Goal: Task Accomplishment & Management: Use online tool/utility

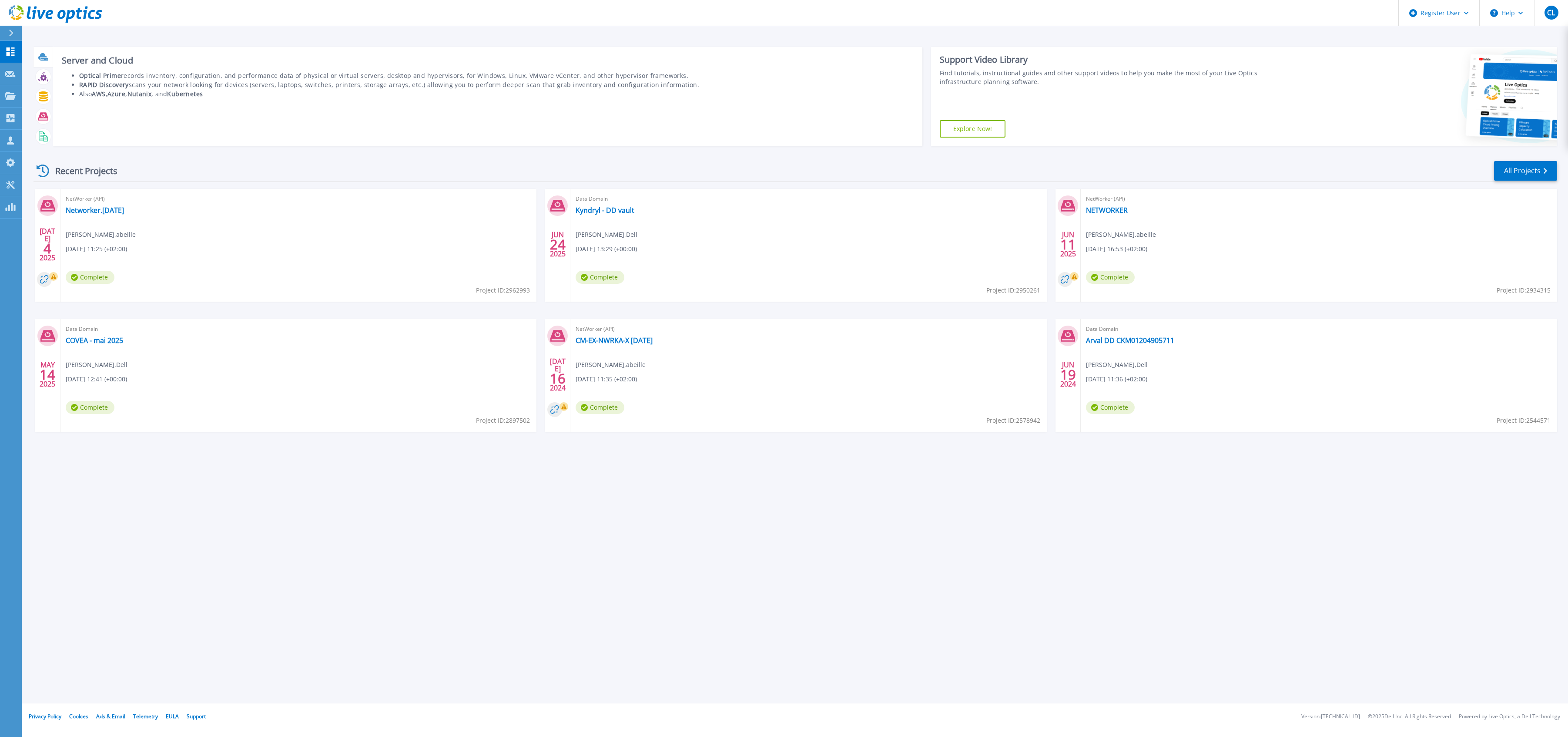
click at [42, 58] on icon at bounding box center [42, 56] width 9 height 6
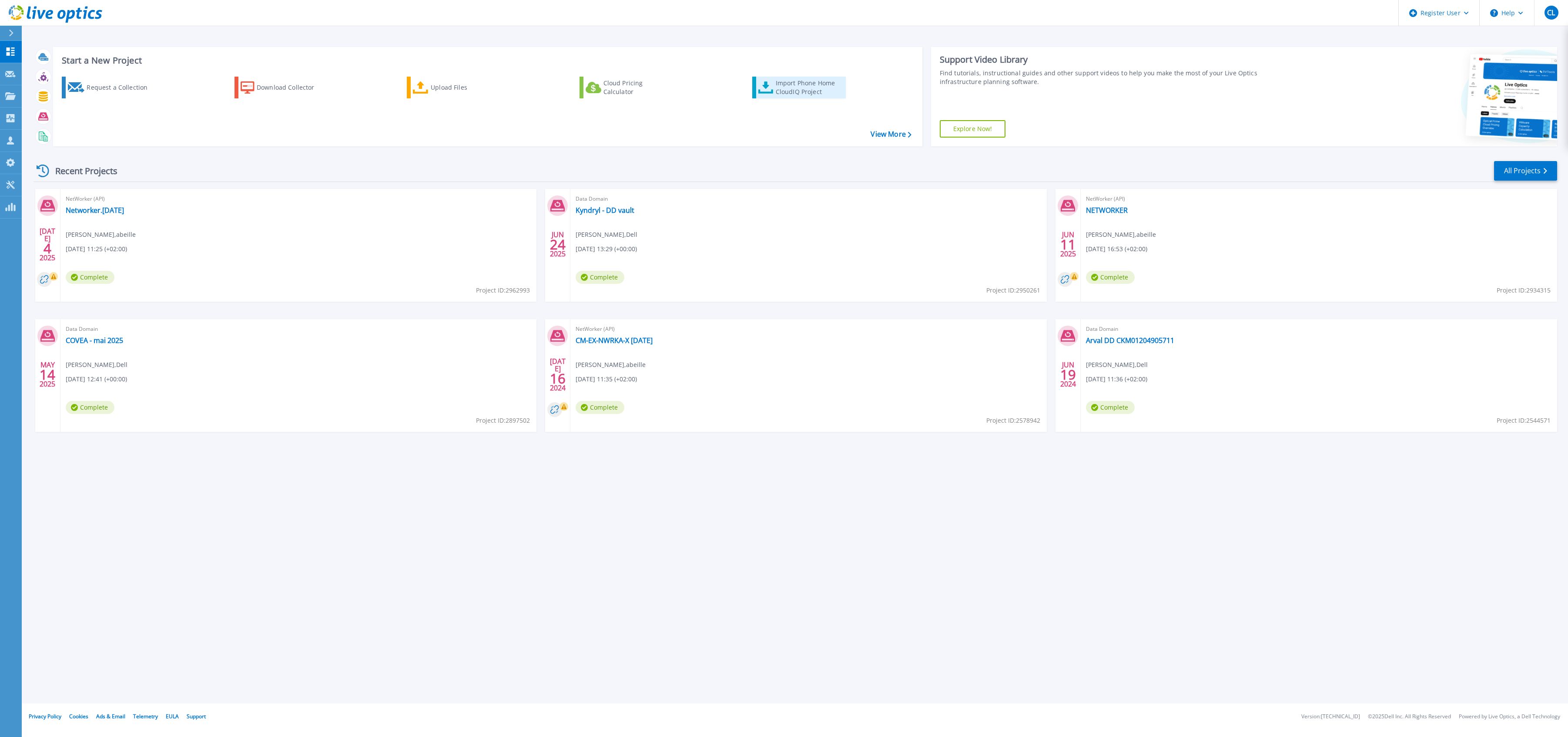
click at [807, 83] on div "Import Phone Home CloudIQ Project" at bounding box center [809, 88] width 68 height 17
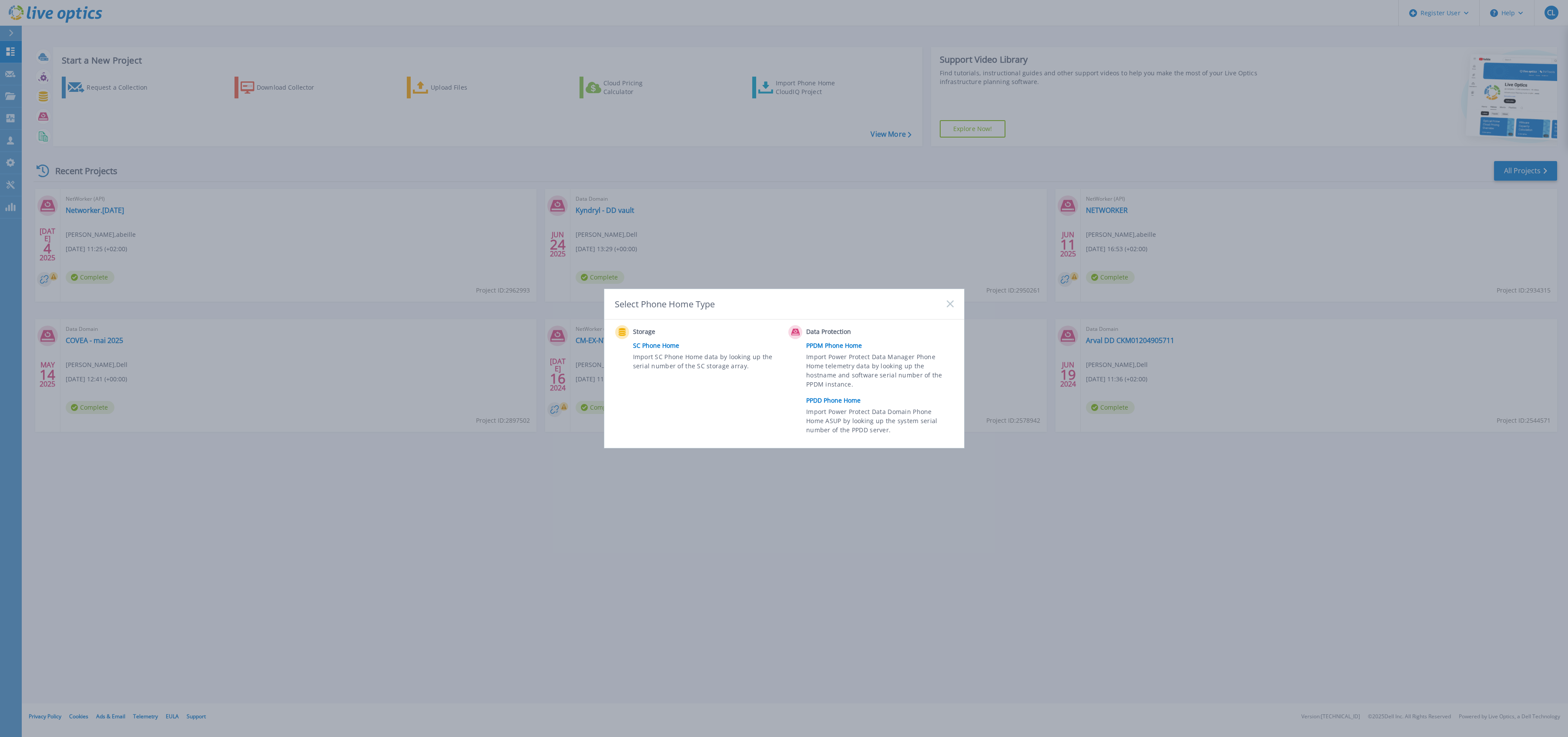
click at [822, 402] on link "PPDD Phone Home" at bounding box center [882, 400] width 152 height 13
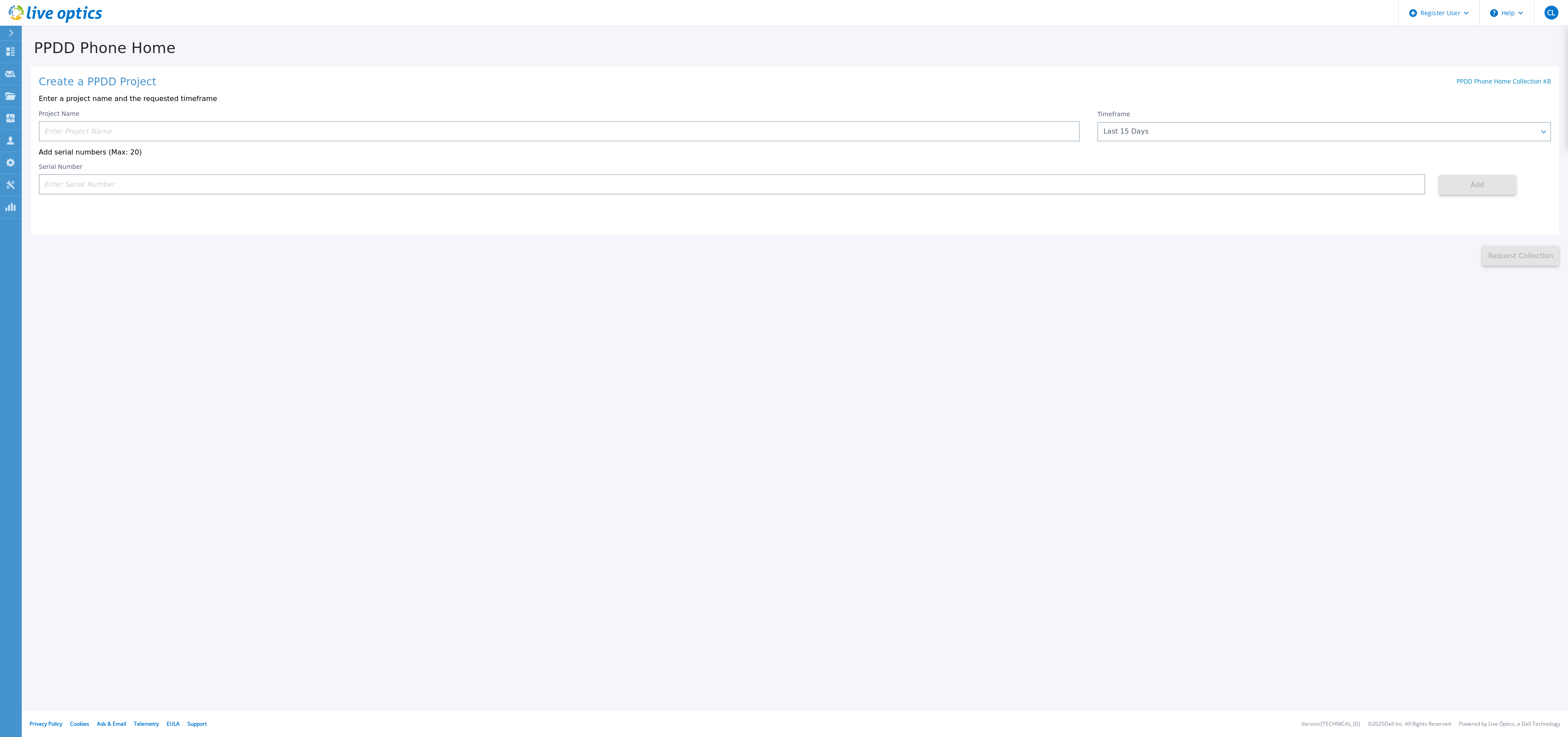
click at [547, 182] on input at bounding box center [732, 184] width 1386 height 21
click at [547, 184] on input at bounding box center [732, 184] width 1386 height 21
paste input "CKM01204805464"
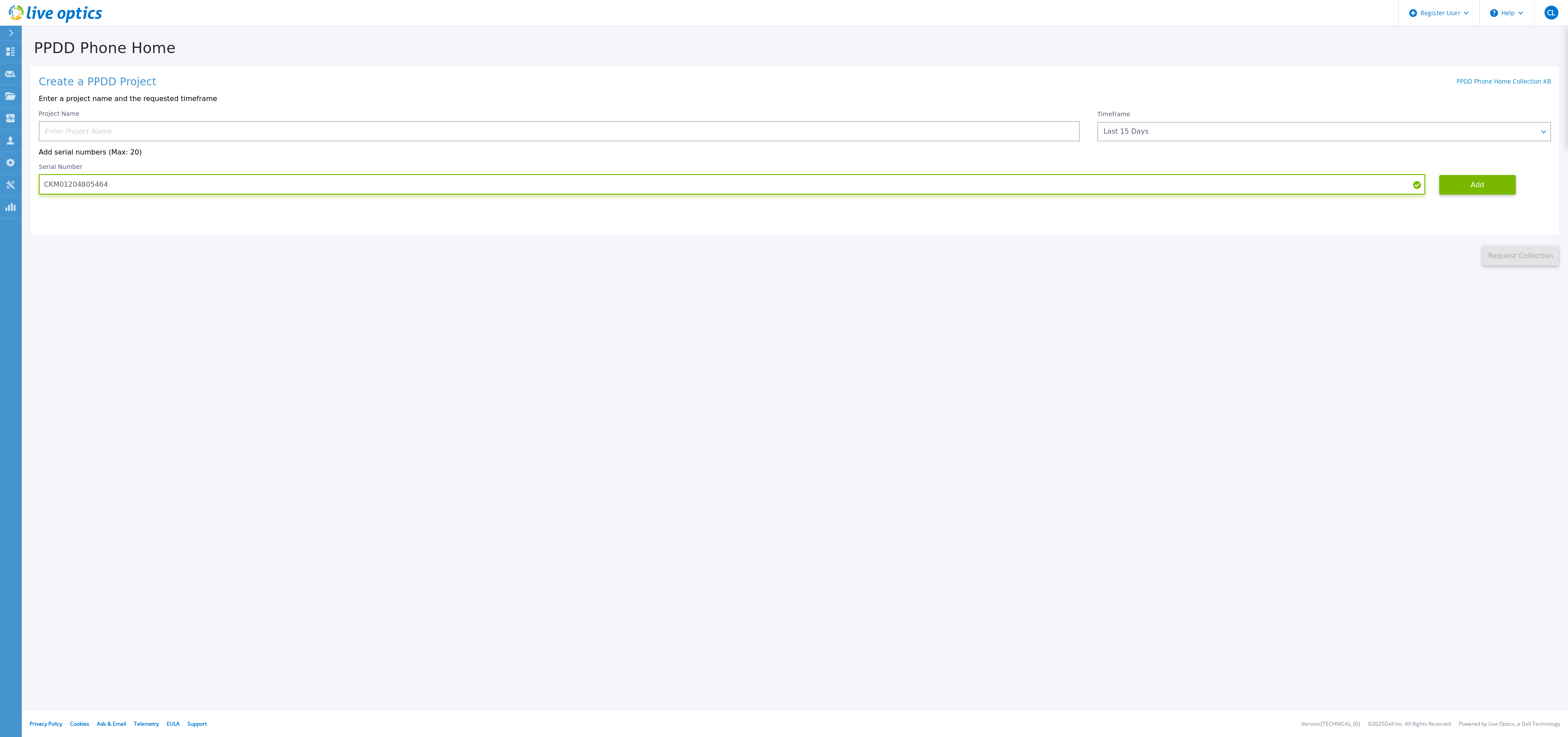
type input "CKM01204805464"
click at [445, 130] on input at bounding box center [559, 131] width 1041 height 21
drag, startPoint x: 445, startPoint y: 130, endPoint x: 381, endPoint y: 130, distance: 64.0
click at [381, 130] on input at bounding box center [559, 131] width 1041 height 21
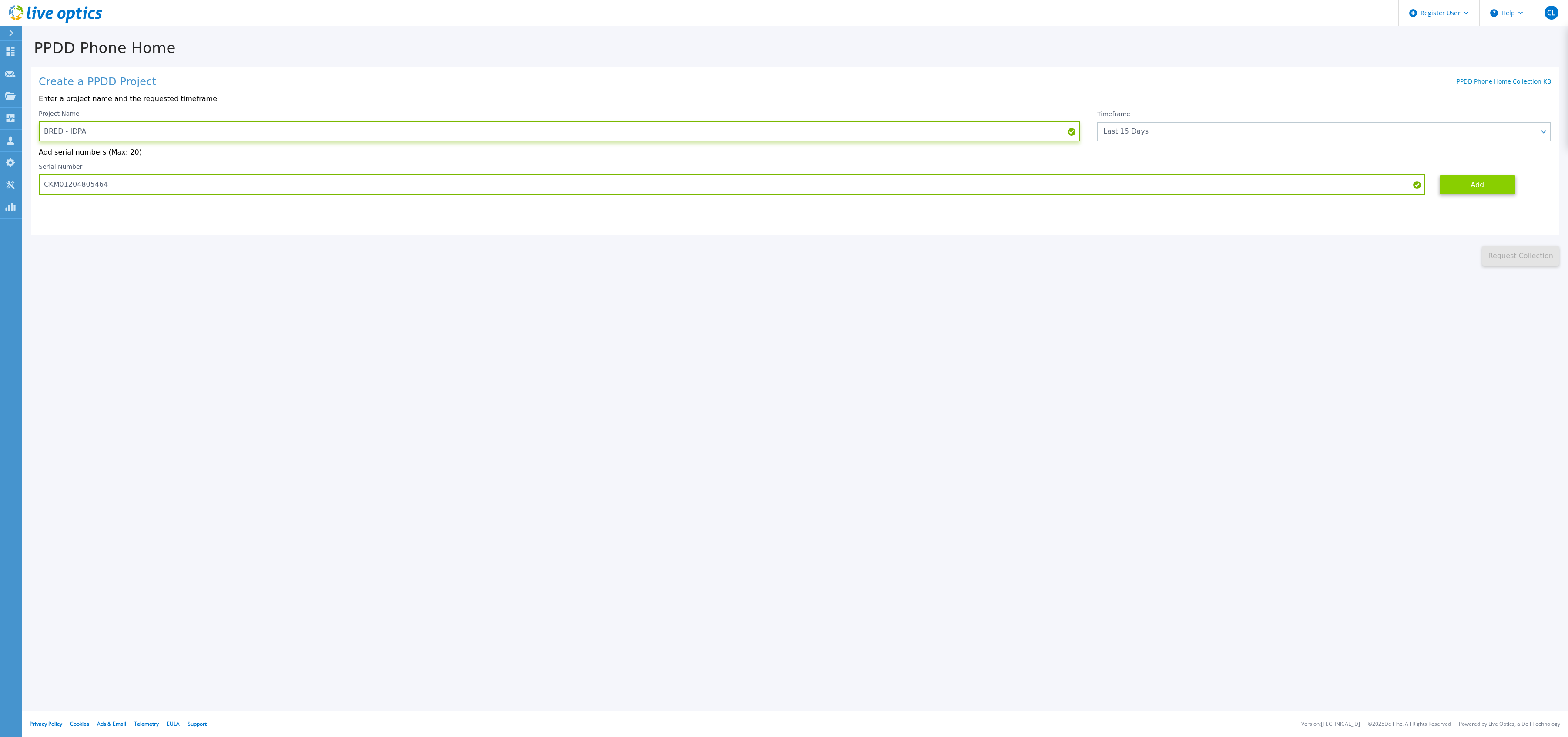
type input "BRED - IDPA"
click at [1461, 191] on button "Add" at bounding box center [1477, 185] width 77 height 20
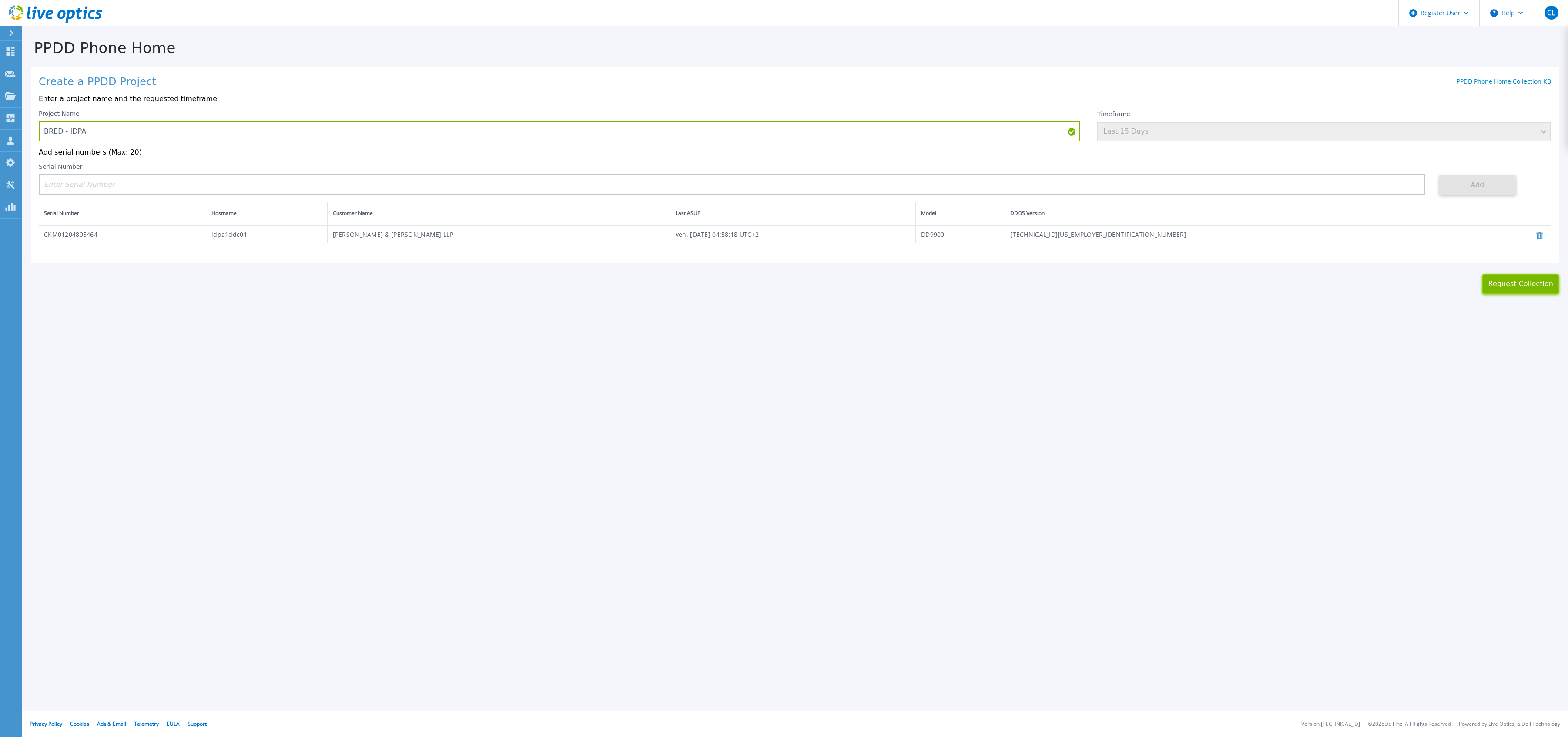
click at [1497, 288] on button "Request Collection" at bounding box center [1520, 284] width 77 height 20
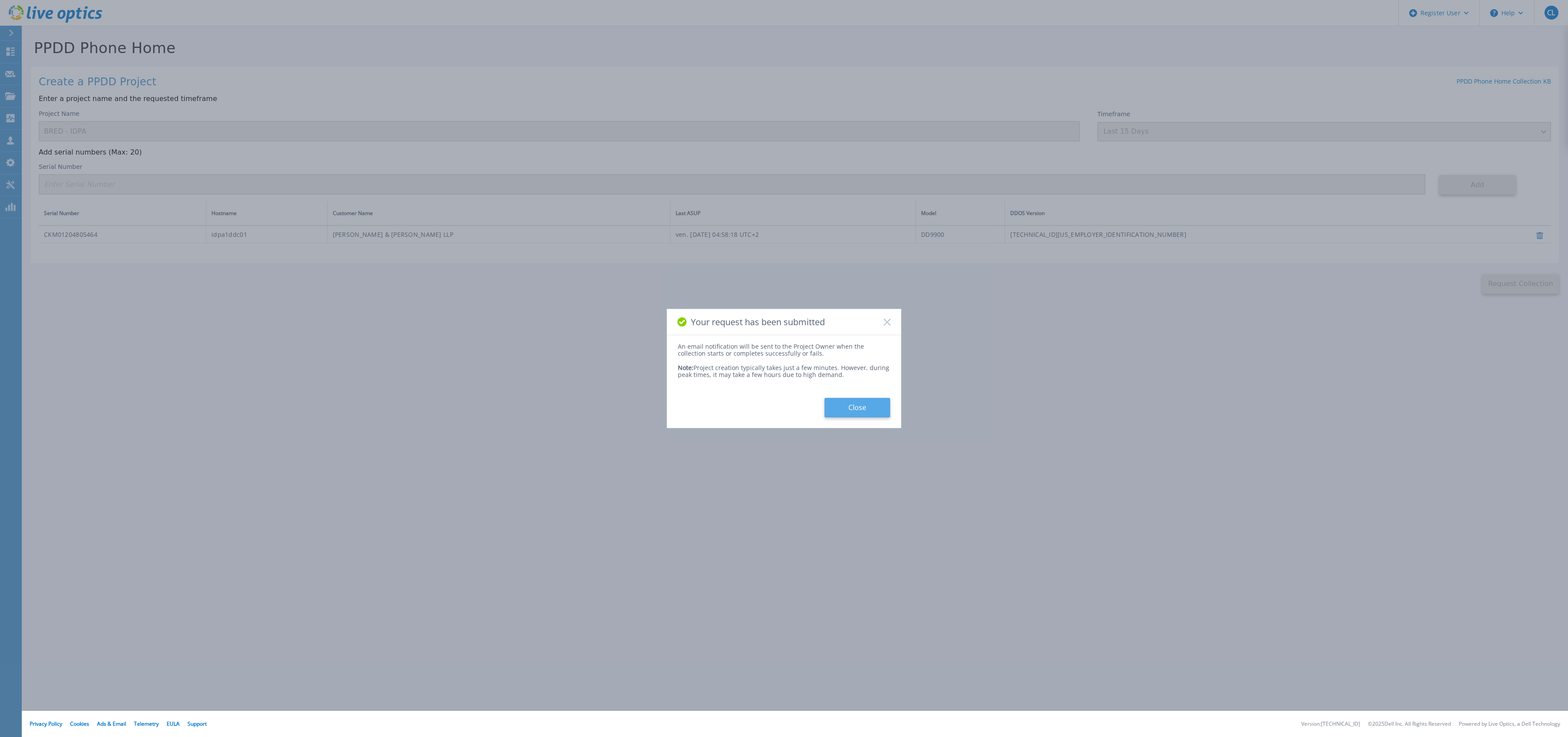
click at [860, 412] on button "Close" at bounding box center [857, 408] width 66 height 20
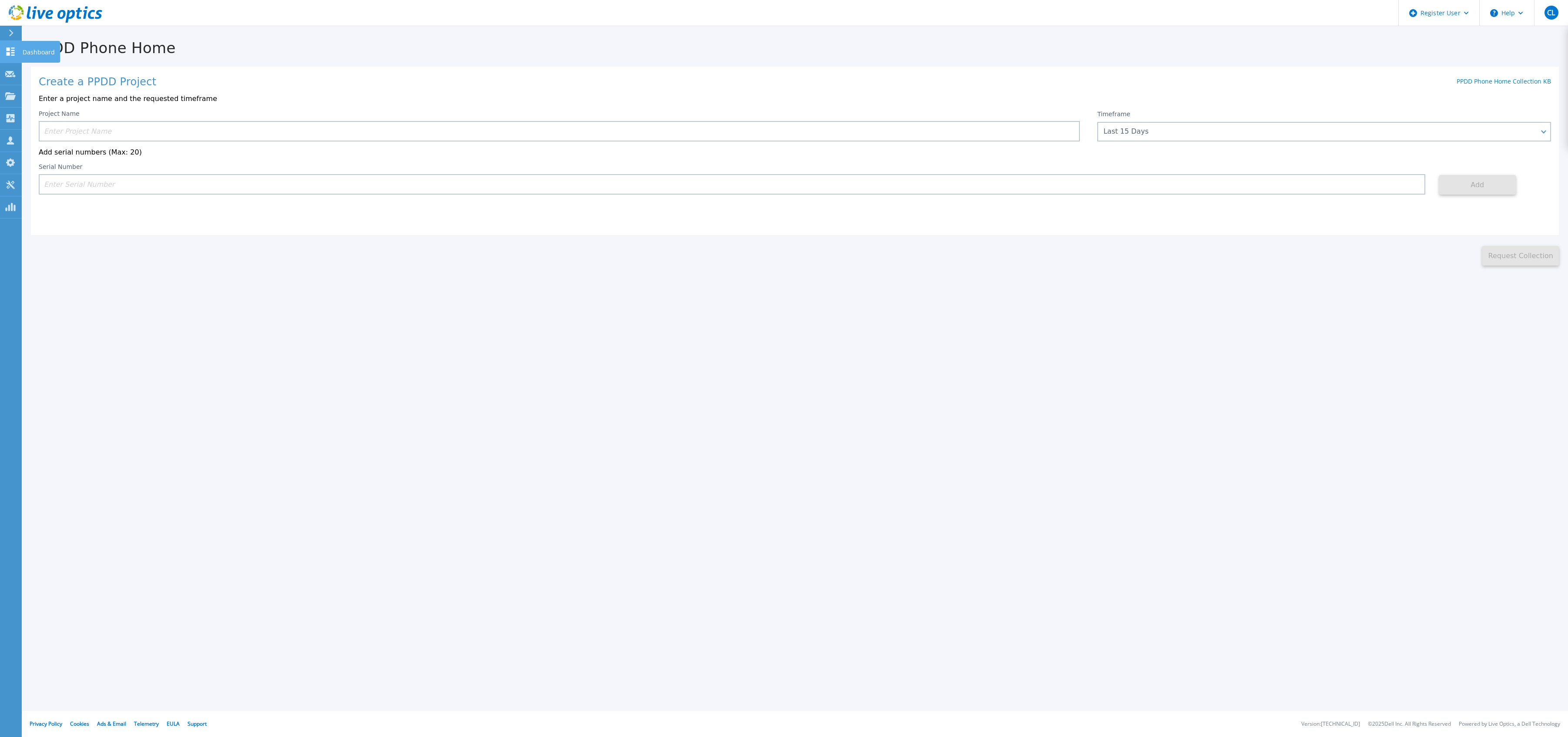
click at [32, 55] on p "Dashboard" at bounding box center [39, 52] width 32 height 23
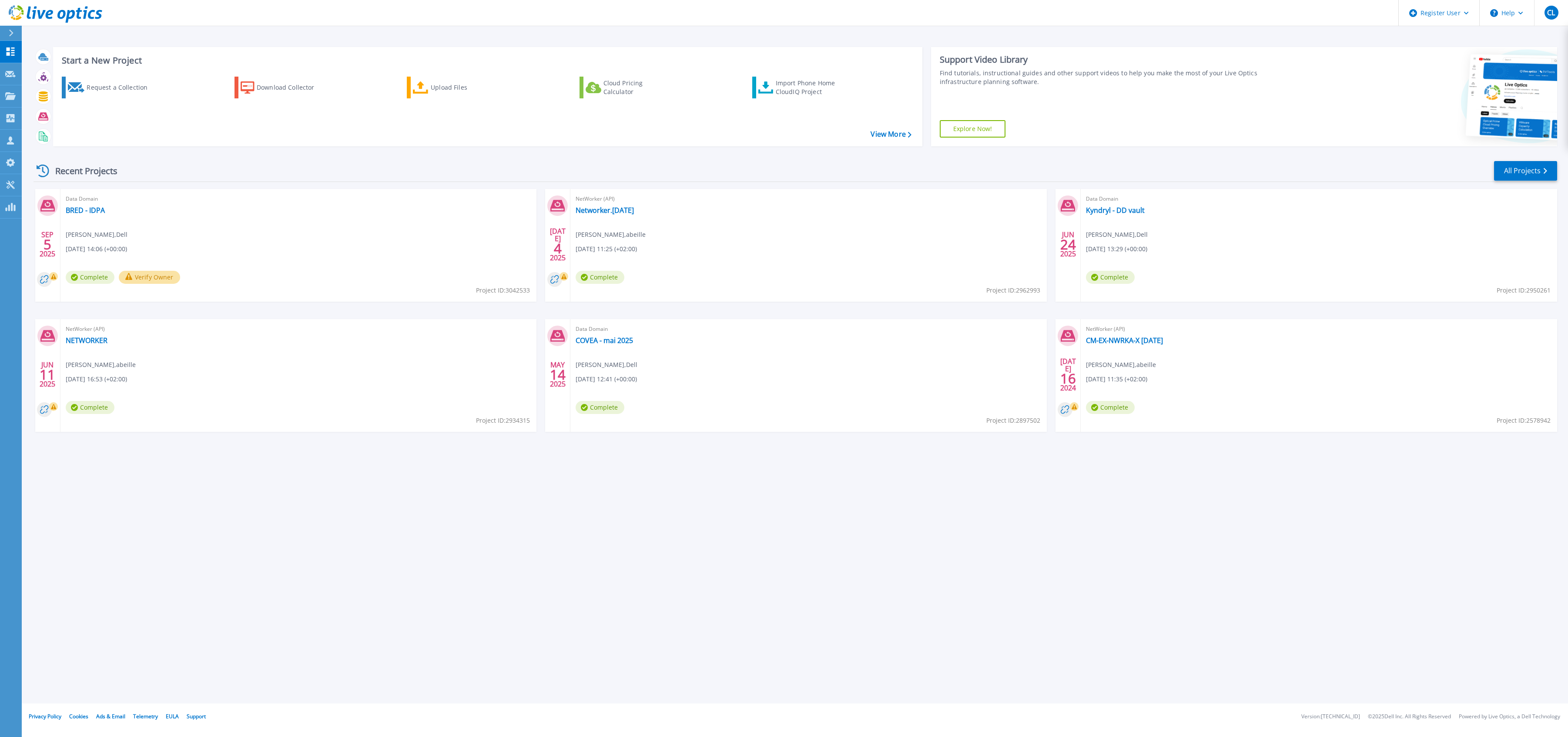
click at [97, 250] on span "[DATE] 14:06 (+00:00)" at bounding box center [96, 249] width 62 height 9
click at [91, 280] on span "Complete" at bounding box center [90, 277] width 49 height 13
click at [117, 258] on div "Data Domain BRED - IDPA Christophe Langard , Dell 09/05/2025, 14:06 (+00:00) Co…" at bounding box center [298, 245] width 476 height 113
click at [46, 204] on icon at bounding box center [47, 205] width 14 height 11
click at [94, 228] on div "Data Domain BRED - IDPA Christophe Langard , Dell 09/05/2025, 14:06 (+00:00) Co…" at bounding box center [298, 245] width 476 height 113
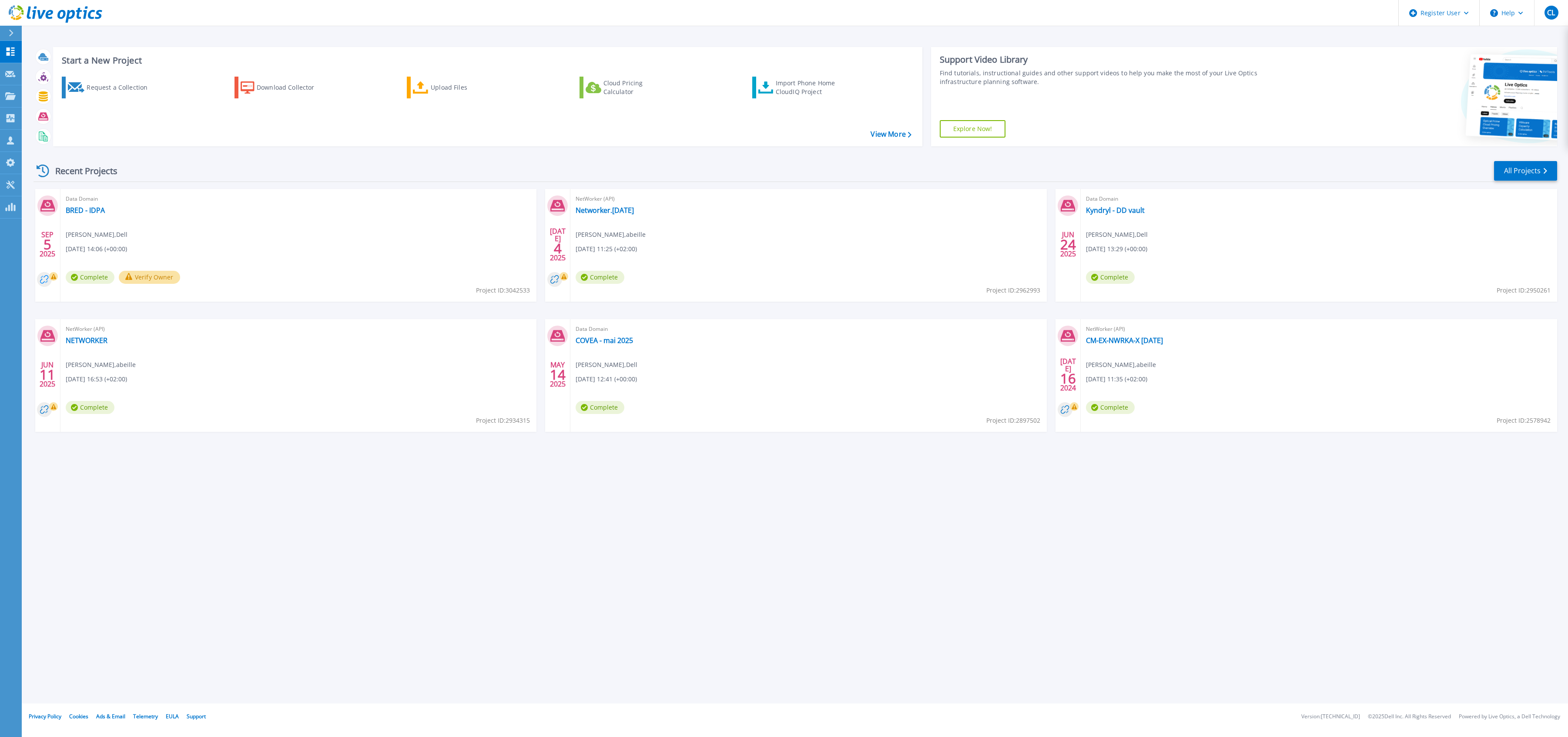
click at [42, 281] on circle at bounding box center [44, 279] width 15 height 15
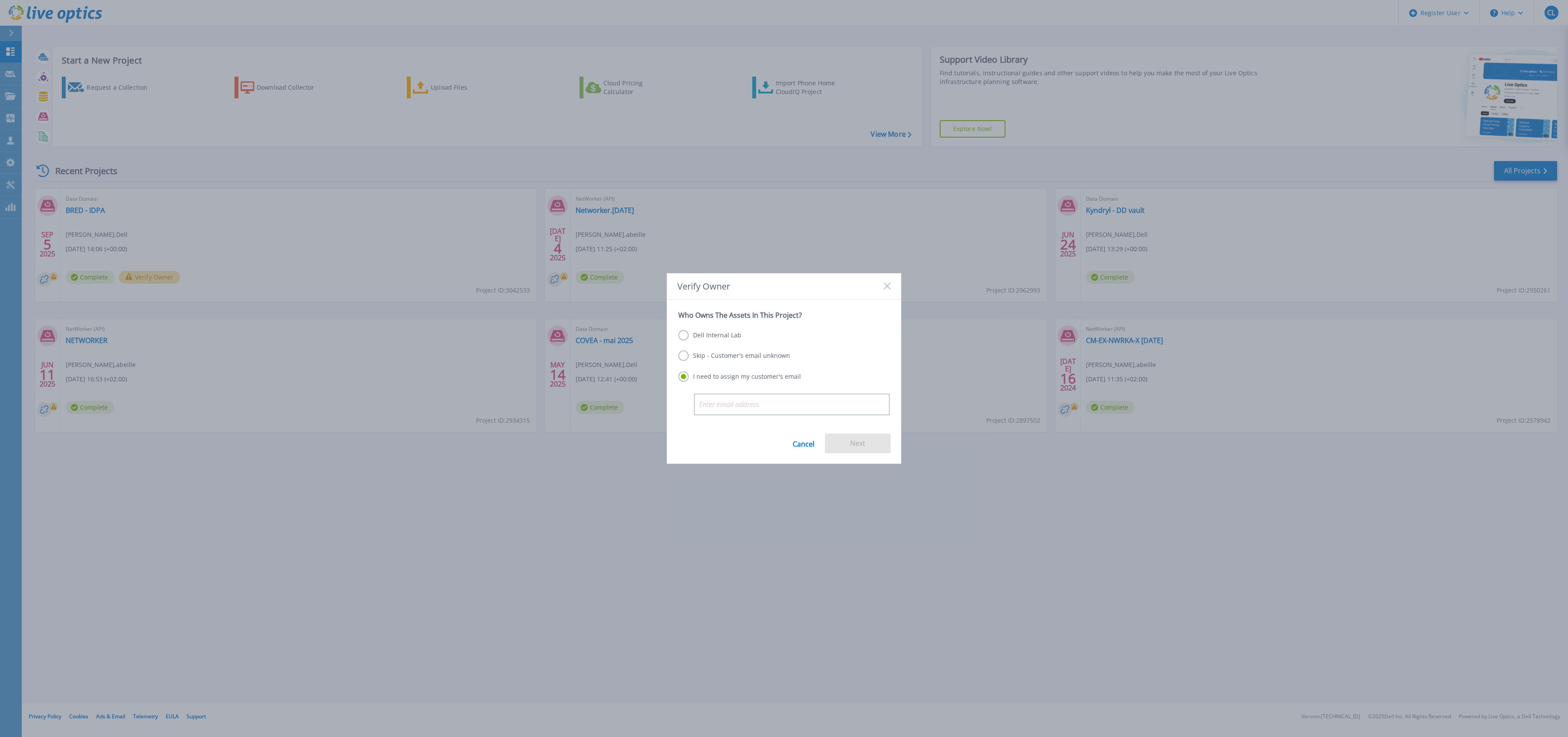
click at [805, 445] on link "Cancel" at bounding box center [804, 443] width 22 height 20
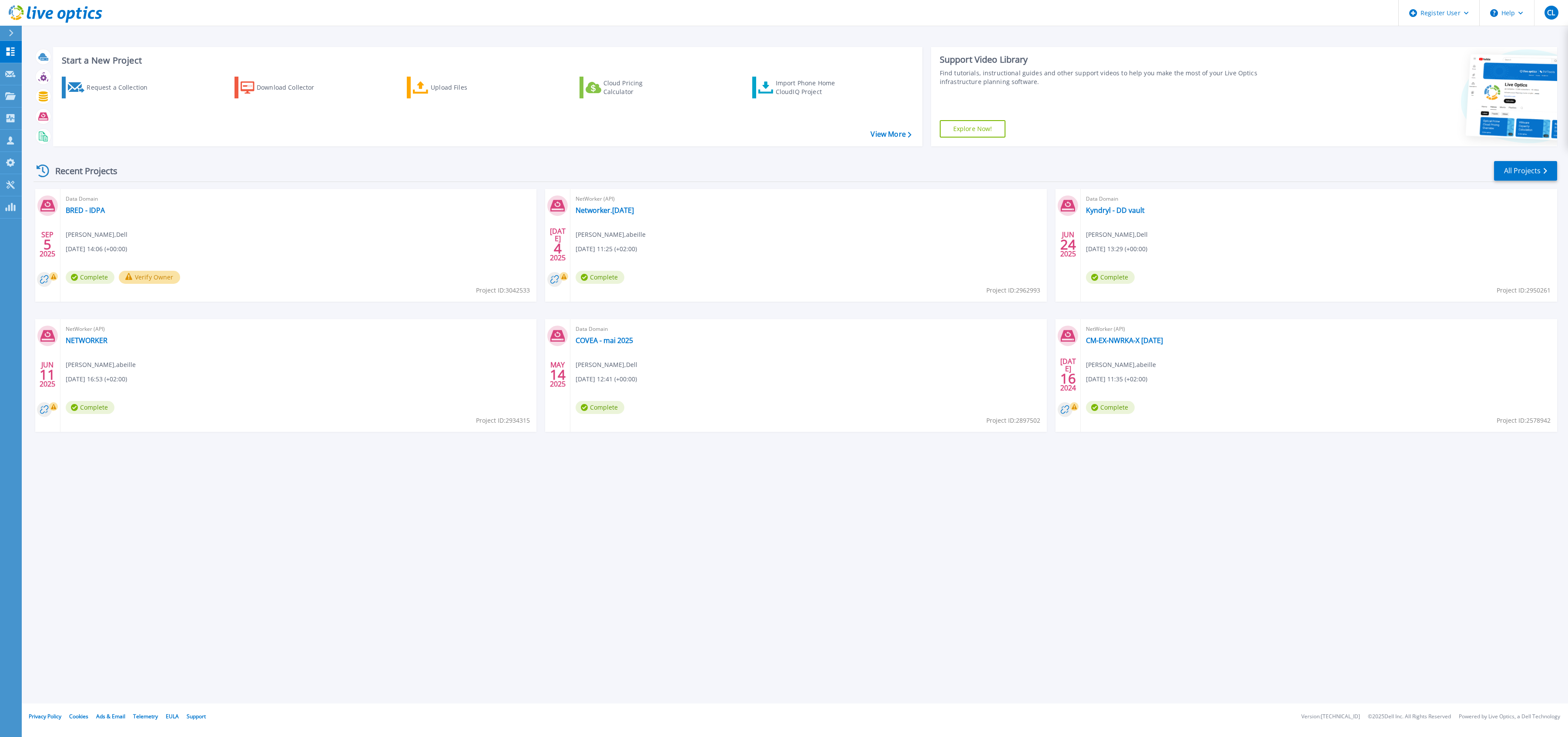
click at [150, 279] on button "Verify Owner" at bounding box center [149, 277] width 62 height 13
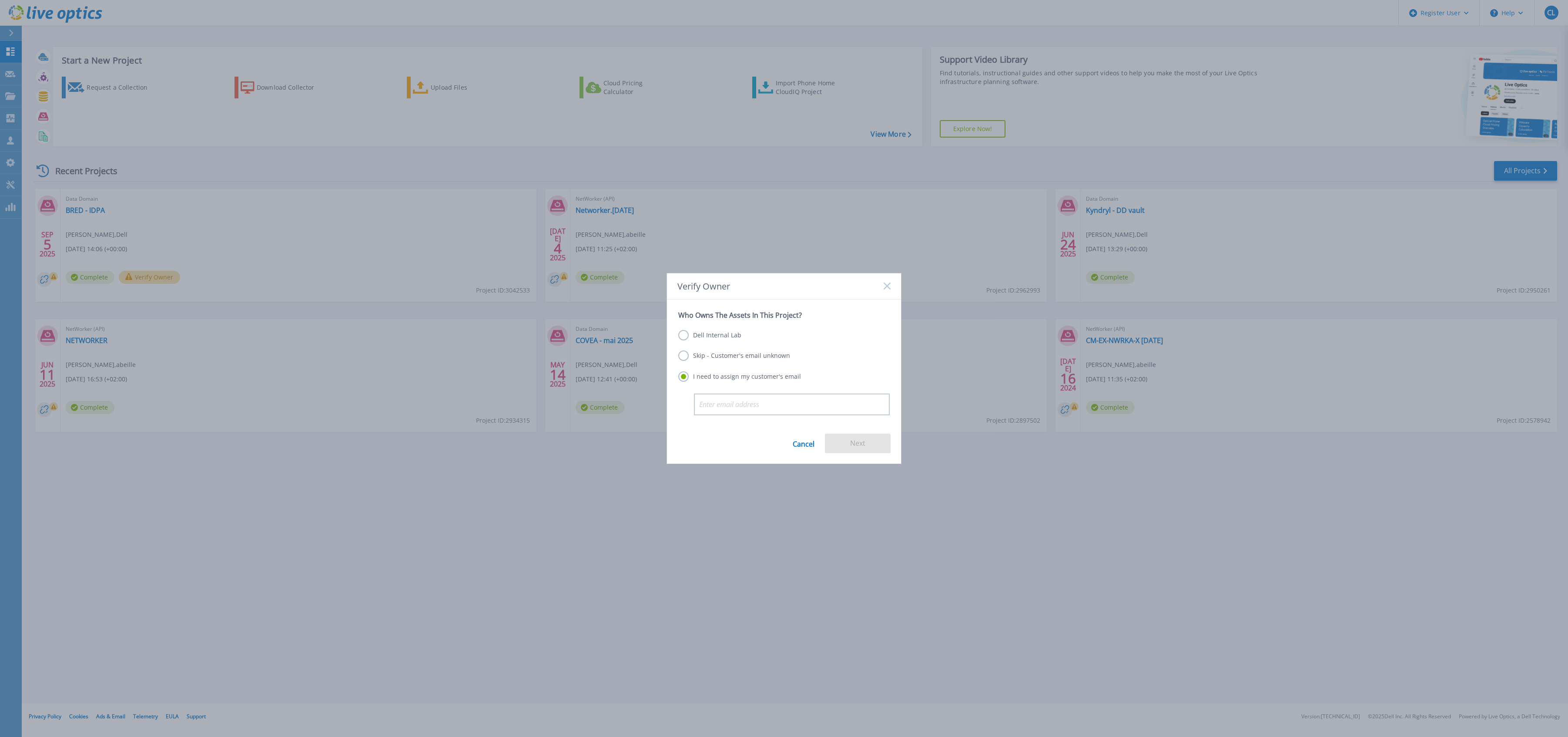
click at [888, 287] on icon at bounding box center [887, 286] width 7 height 7
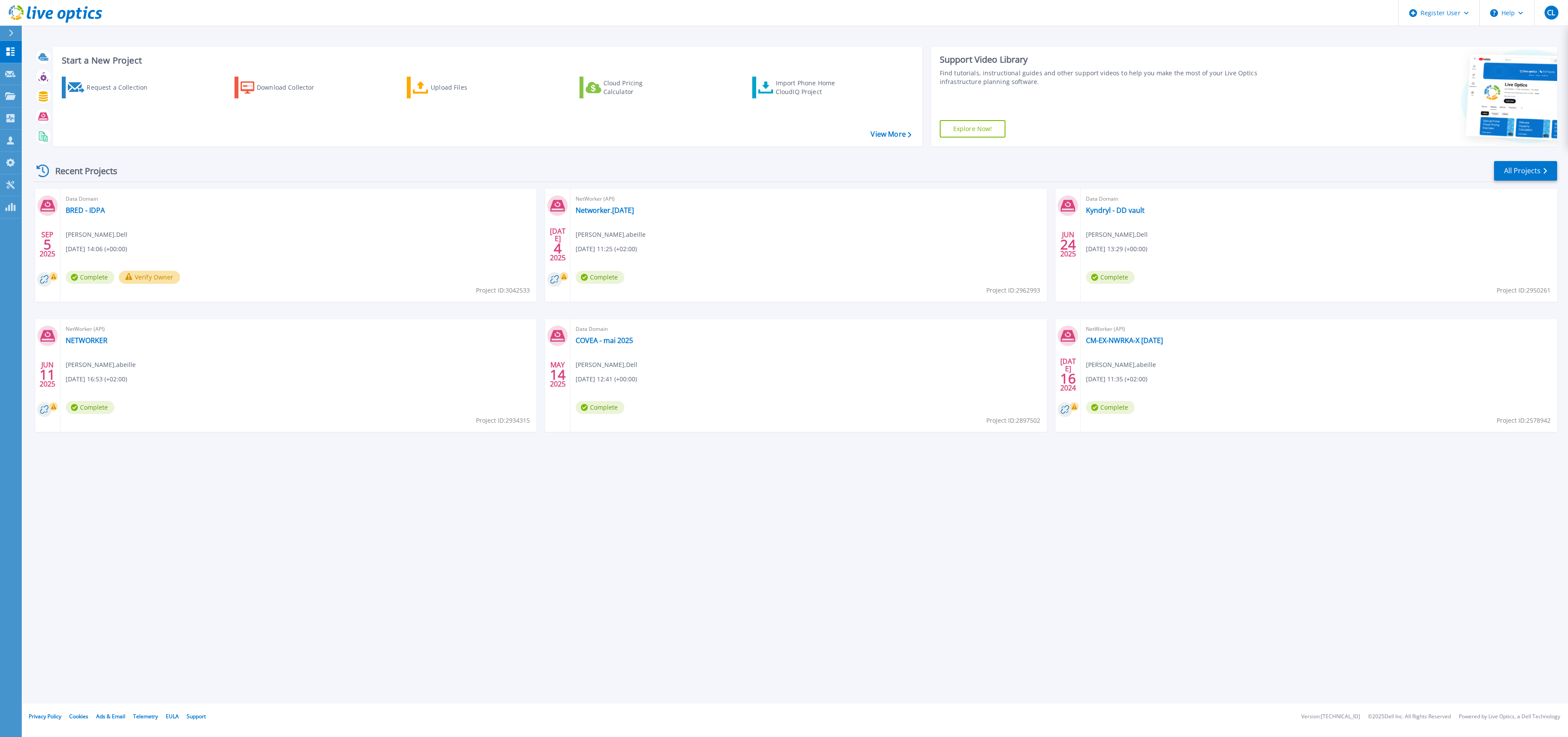
click at [152, 274] on button "Verify Owner" at bounding box center [149, 277] width 62 height 13
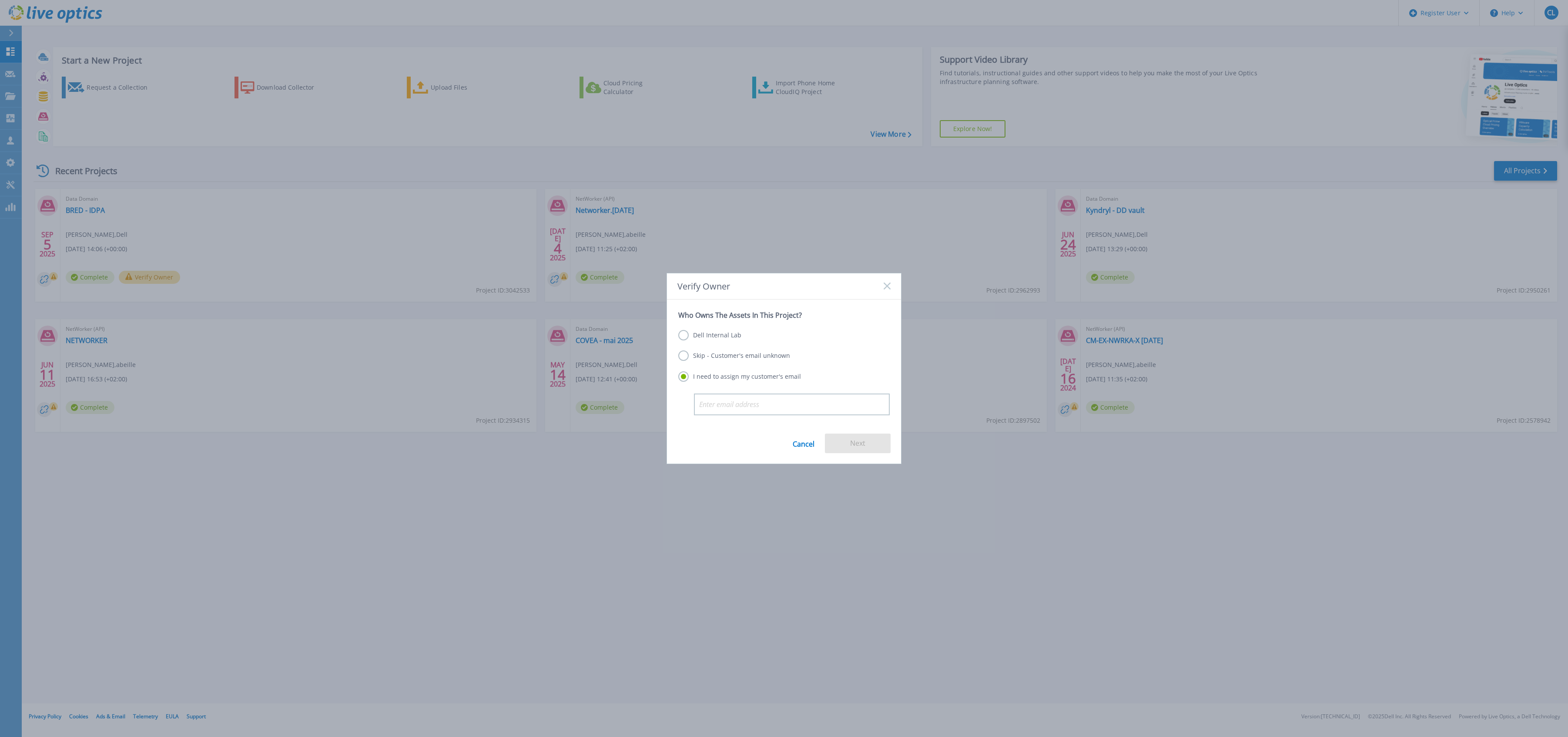
click at [702, 337] on label "Dell Internal Lab" at bounding box center [710, 335] width 63 height 10
click at [0, 0] on input "Dell Internal Lab" at bounding box center [0, 0] width 0 height 0
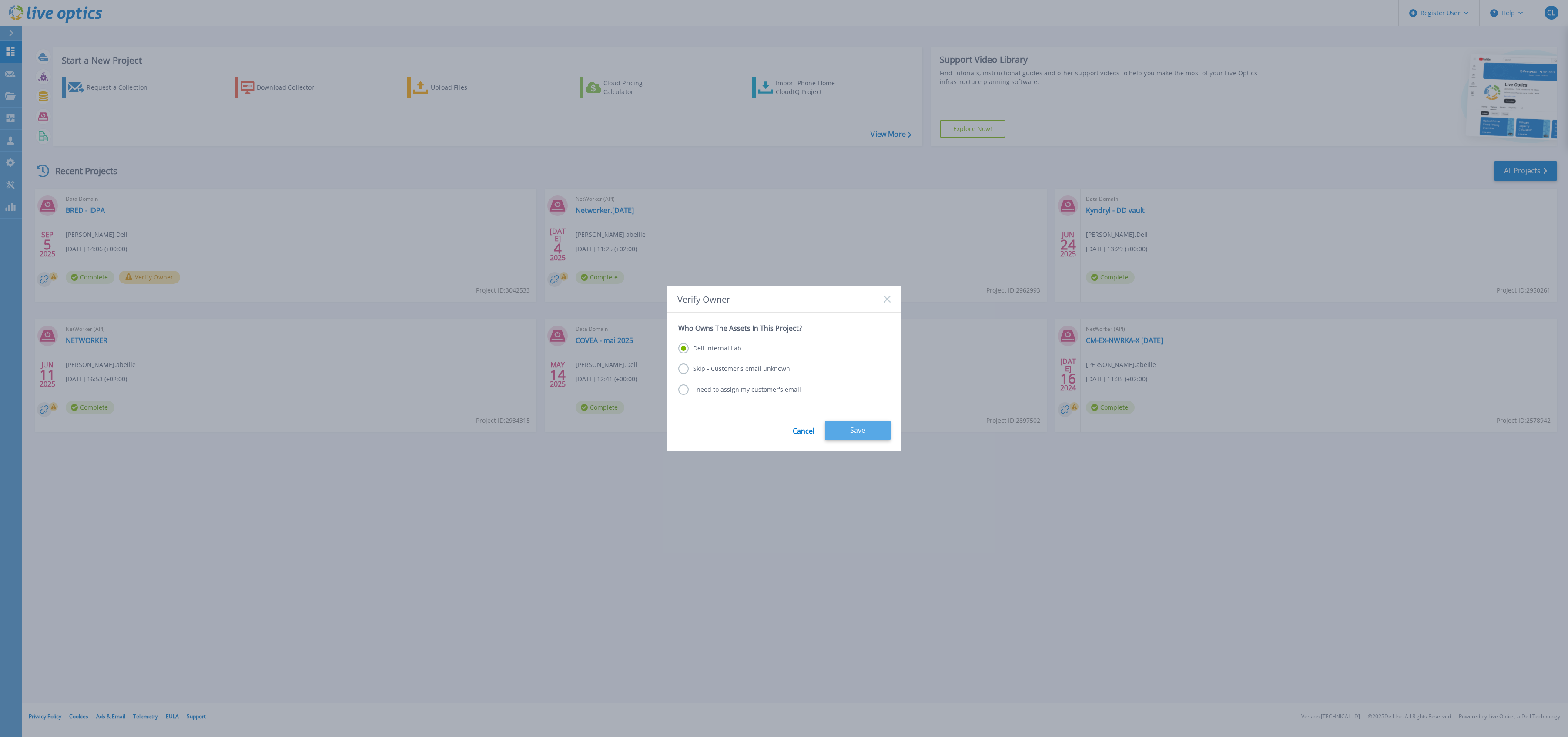
click at [864, 436] on button "Save" at bounding box center [857, 430] width 66 height 20
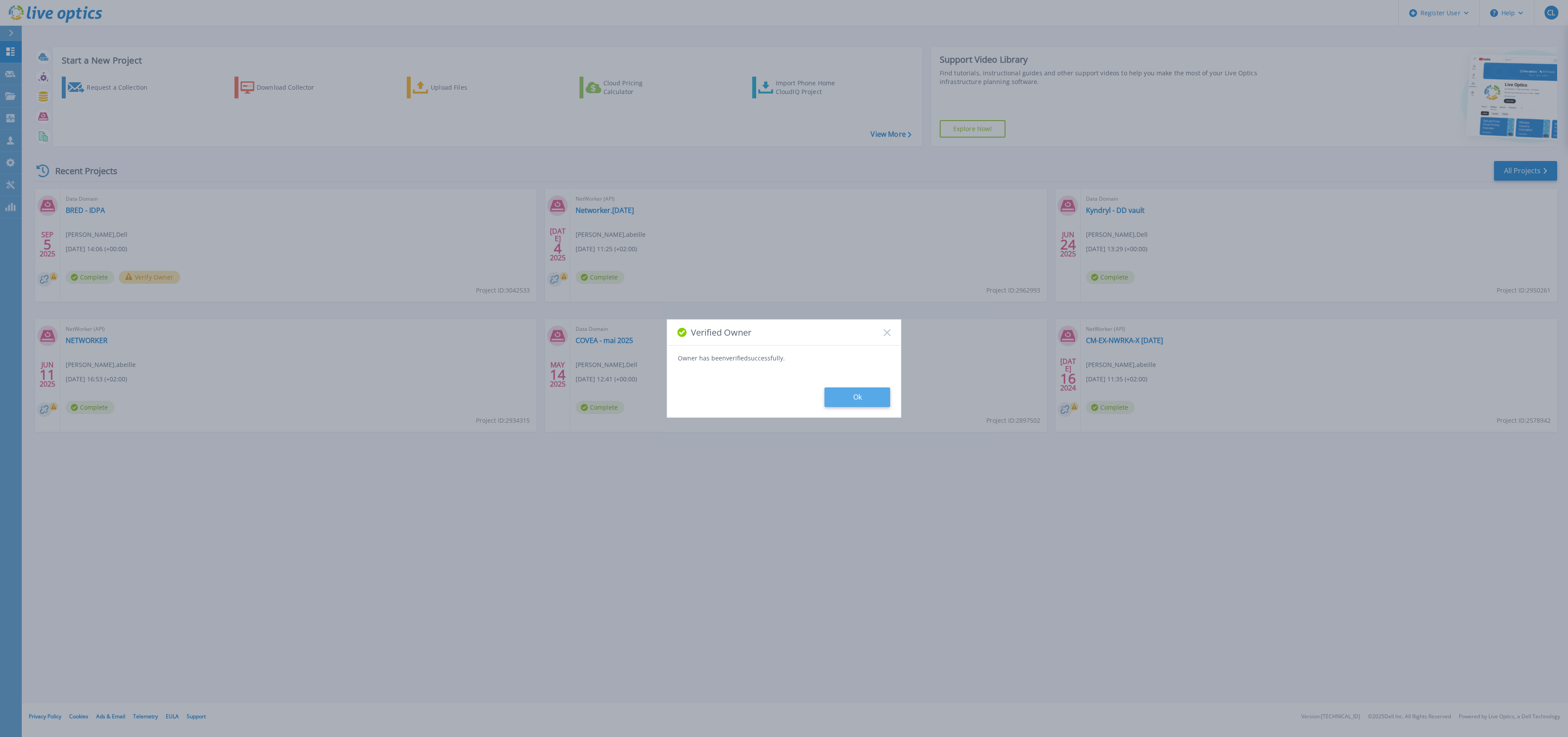
click at [839, 394] on button "Ok" at bounding box center [857, 397] width 66 height 20
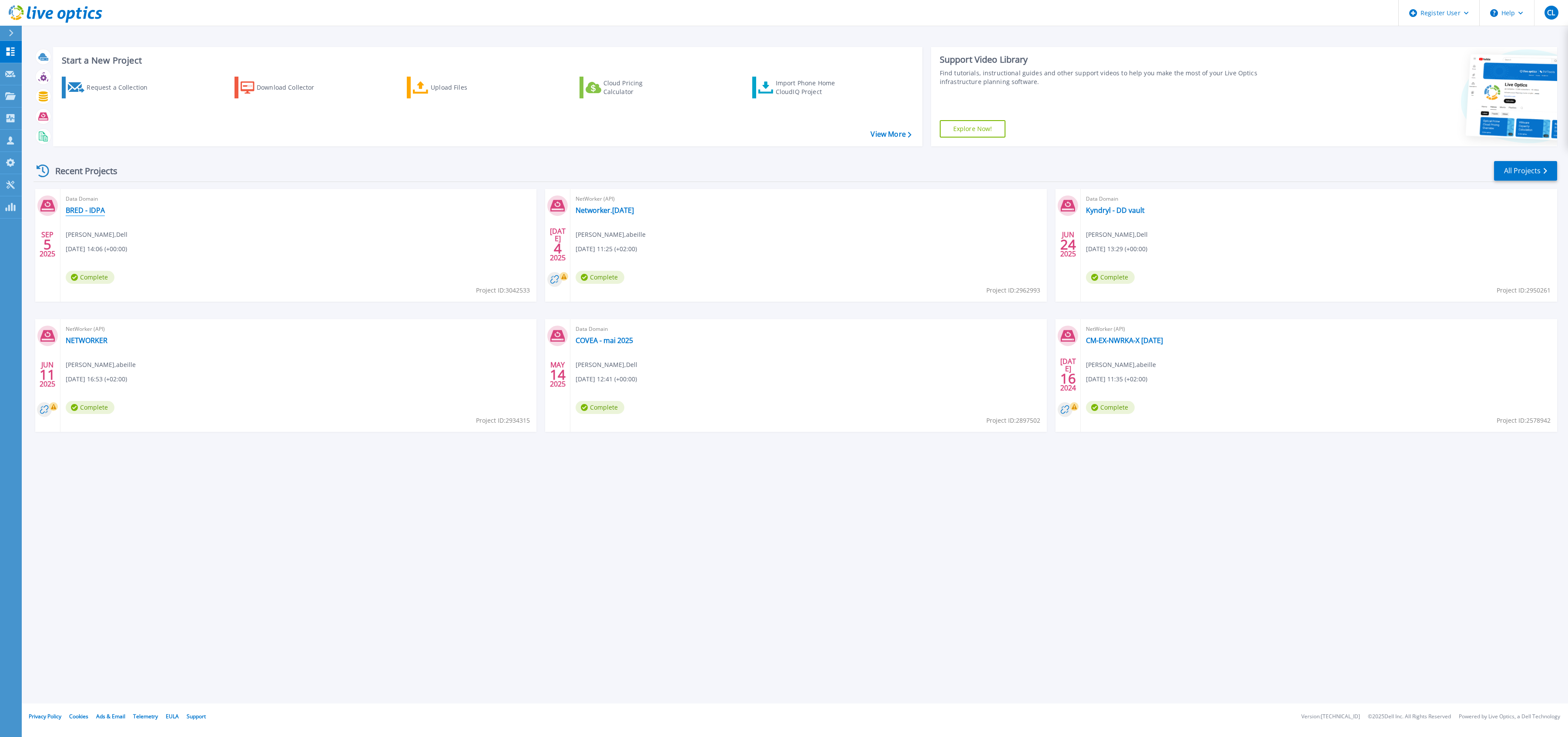
click at [87, 210] on link "BRED - IDPA" at bounding box center [85, 210] width 39 height 9
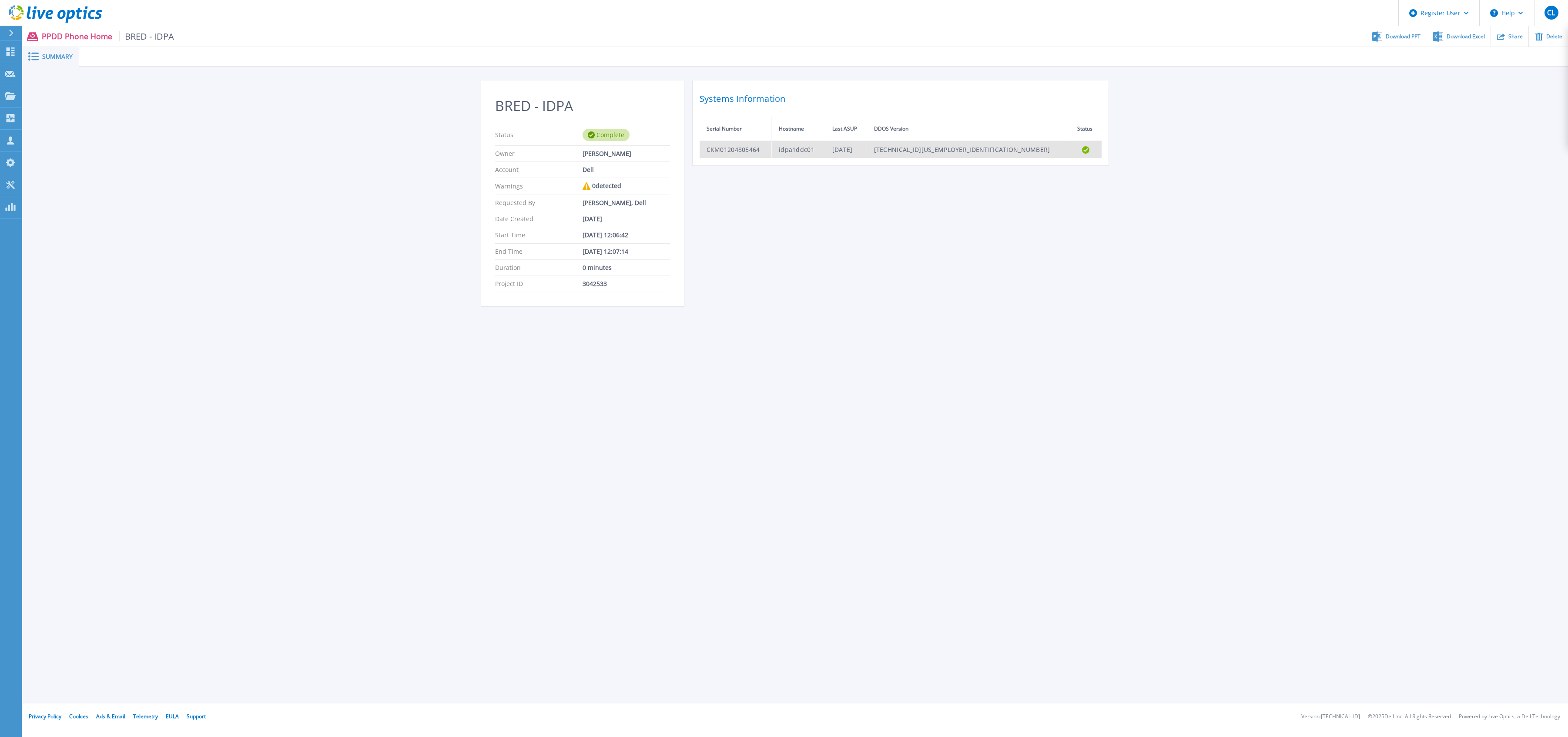
click at [798, 147] on td "idpa1ddc01" at bounding box center [798, 149] width 54 height 17
click at [599, 137] on div "Complete" at bounding box center [606, 134] width 47 height 12
click at [1409, 43] on div "Download PPT" at bounding box center [1395, 36] width 61 height 21
